Goal: Find specific page/section: Find specific page/section

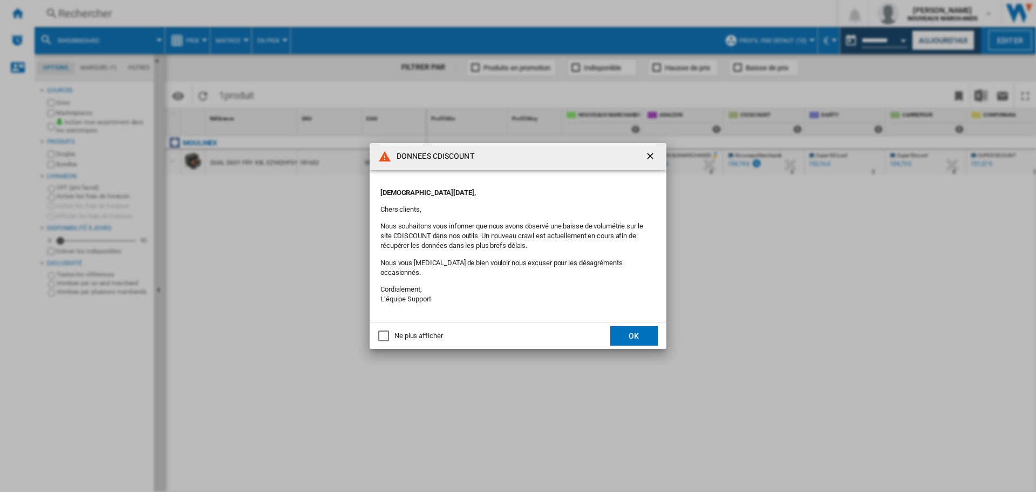
click at [424, 332] on div "Ne plus afficher" at bounding box center [418, 336] width 48 height 10
click at [621, 326] on button "OK" at bounding box center [633, 335] width 47 height 19
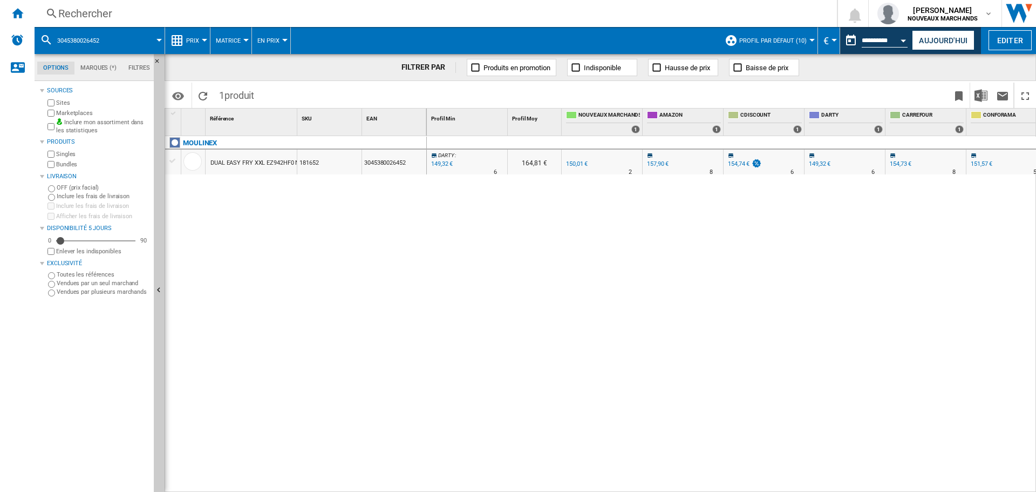
click at [108, 14] on div "Rechercher" at bounding box center [433, 13] width 751 height 15
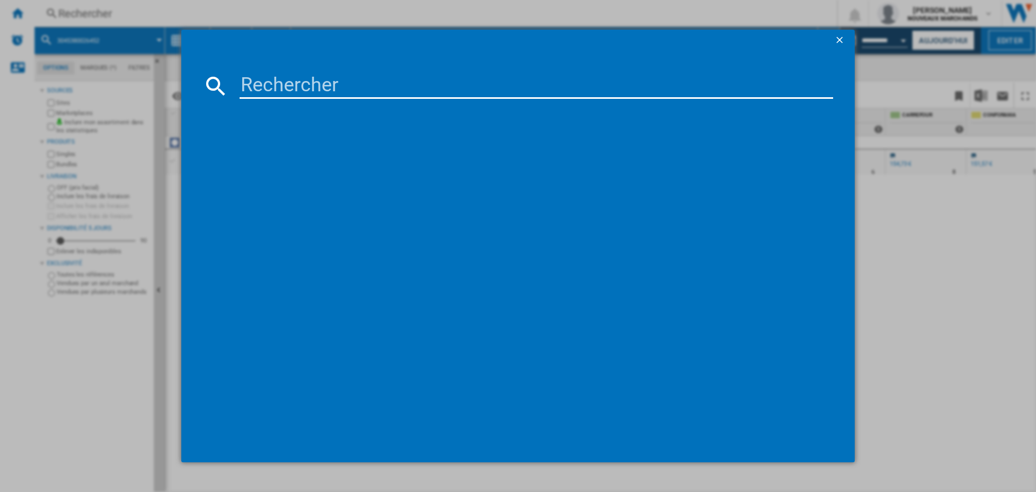
click at [295, 81] on input at bounding box center [537, 86] width 594 height 26
paste input "ce85ba10"
type input "ce85ba10"
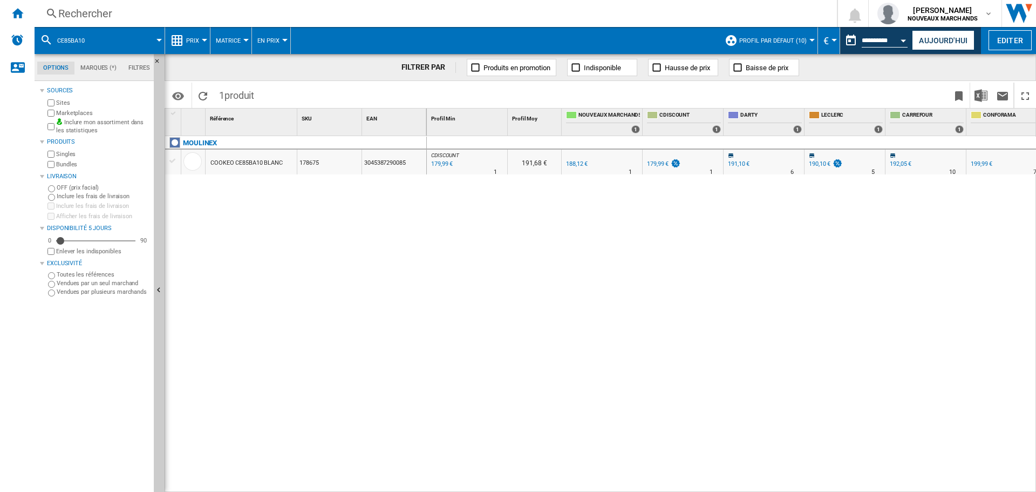
click at [108, 13] on div "Rechercher" at bounding box center [433, 13] width 751 height 15
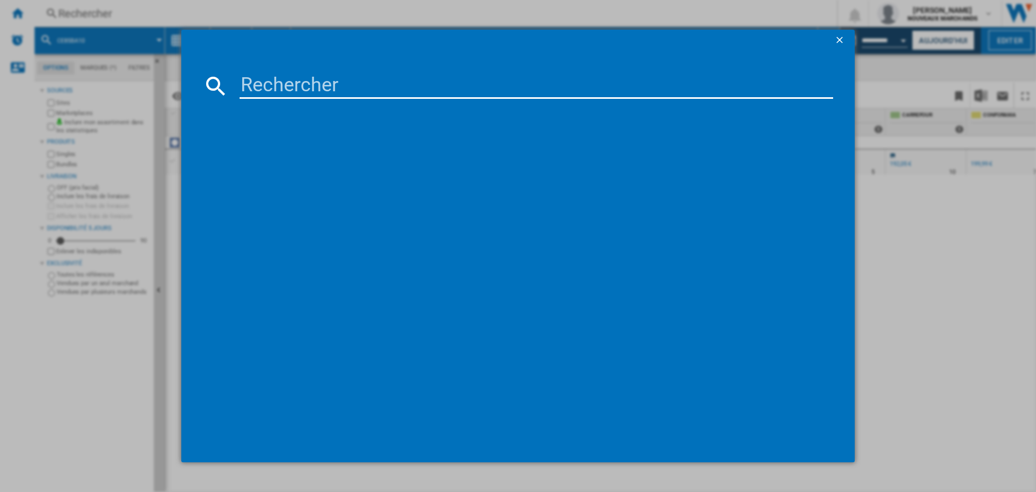
click at [282, 86] on input at bounding box center [537, 86] width 594 height 26
type input "ce85xafo"
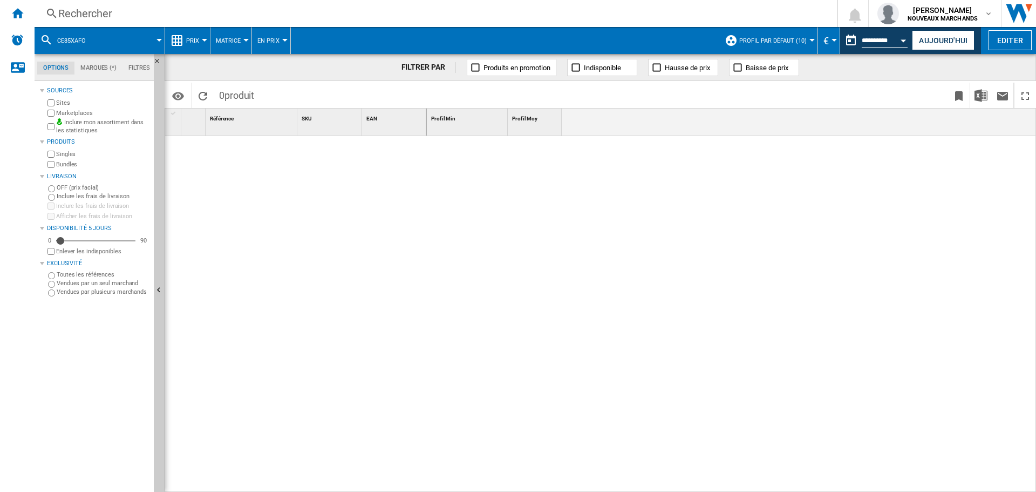
click at [97, 18] on div "Rechercher" at bounding box center [433, 13] width 751 height 15
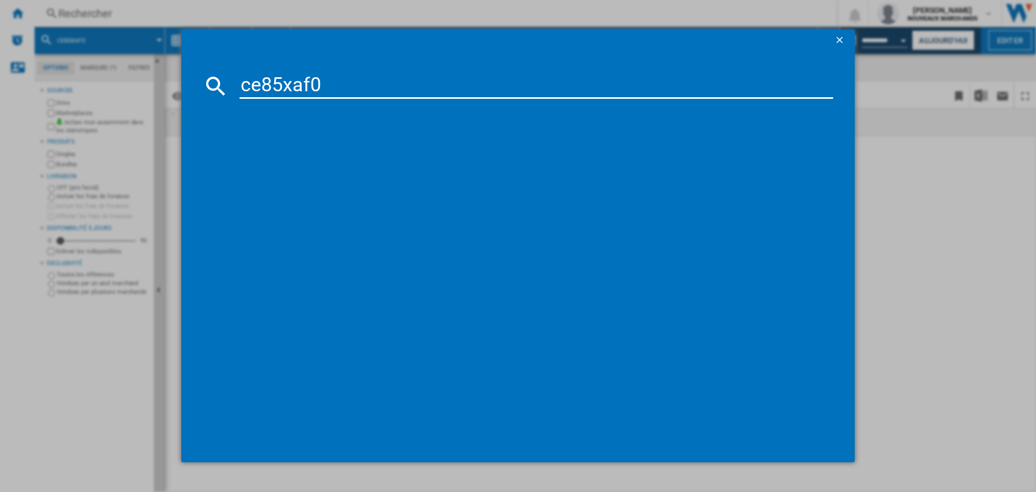
type input "ce85xaf0"
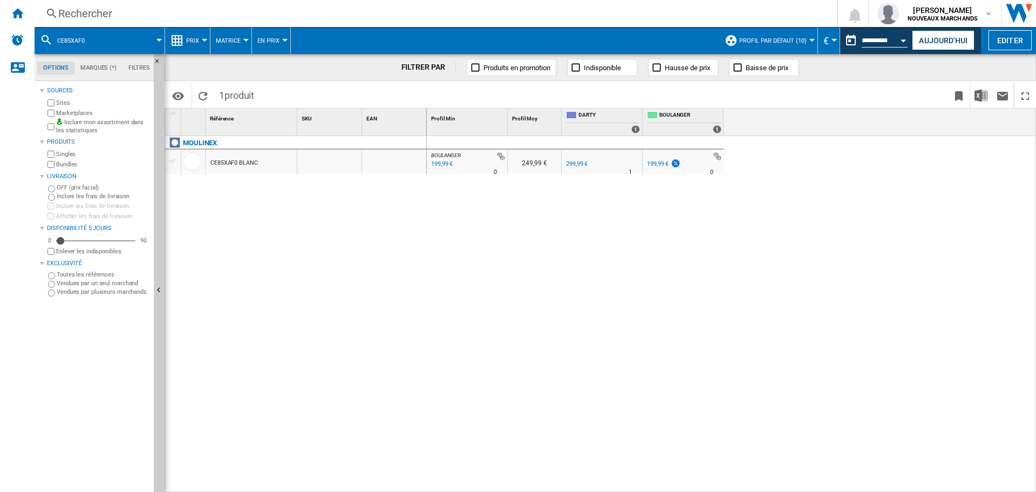
click at [102, 9] on div "Rechercher" at bounding box center [433, 13] width 751 height 15
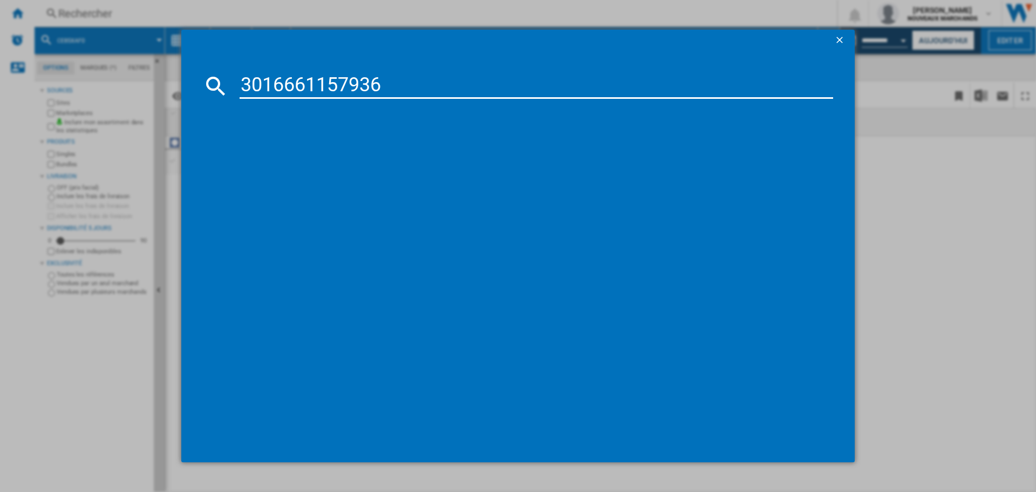
type input "3016661157936"
